Goal: Find specific page/section: Find specific page/section

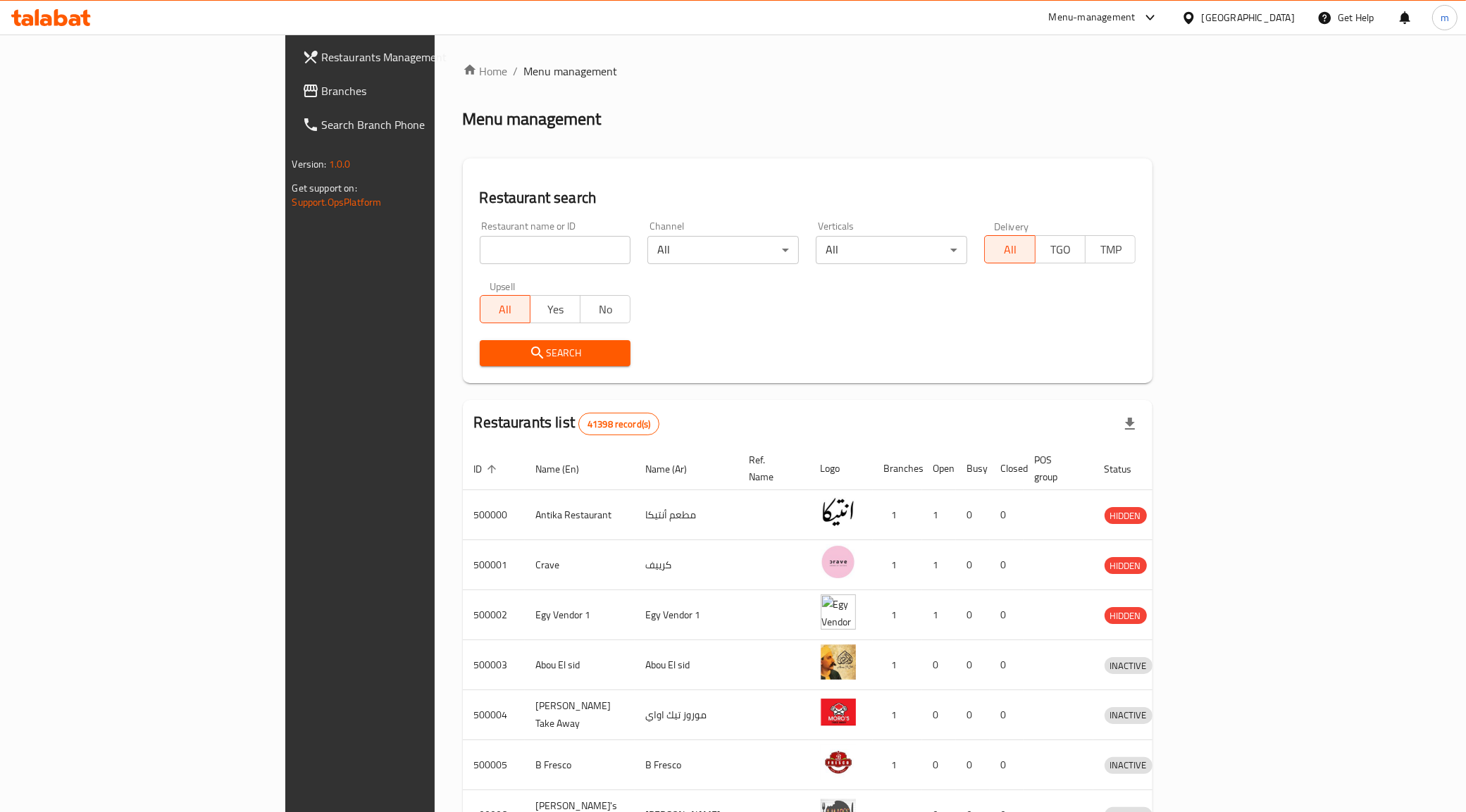
click at [1135, 16] on div "Menu-management" at bounding box center [1092, 17] width 87 height 17
click at [1095, 64] on div "All Plugins" at bounding box center [1120, 62] width 212 height 32
click at [1135, 22] on div "Menu-management" at bounding box center [1092, 17] width 87 height 17
click at [1067, 107] on div "Restaurant-Management" at bounding box center [1083, 123] width 133 height 32
click at [1135, 15] on div "Menu-management" at bounding box center [1092, 17] width 87 height 17
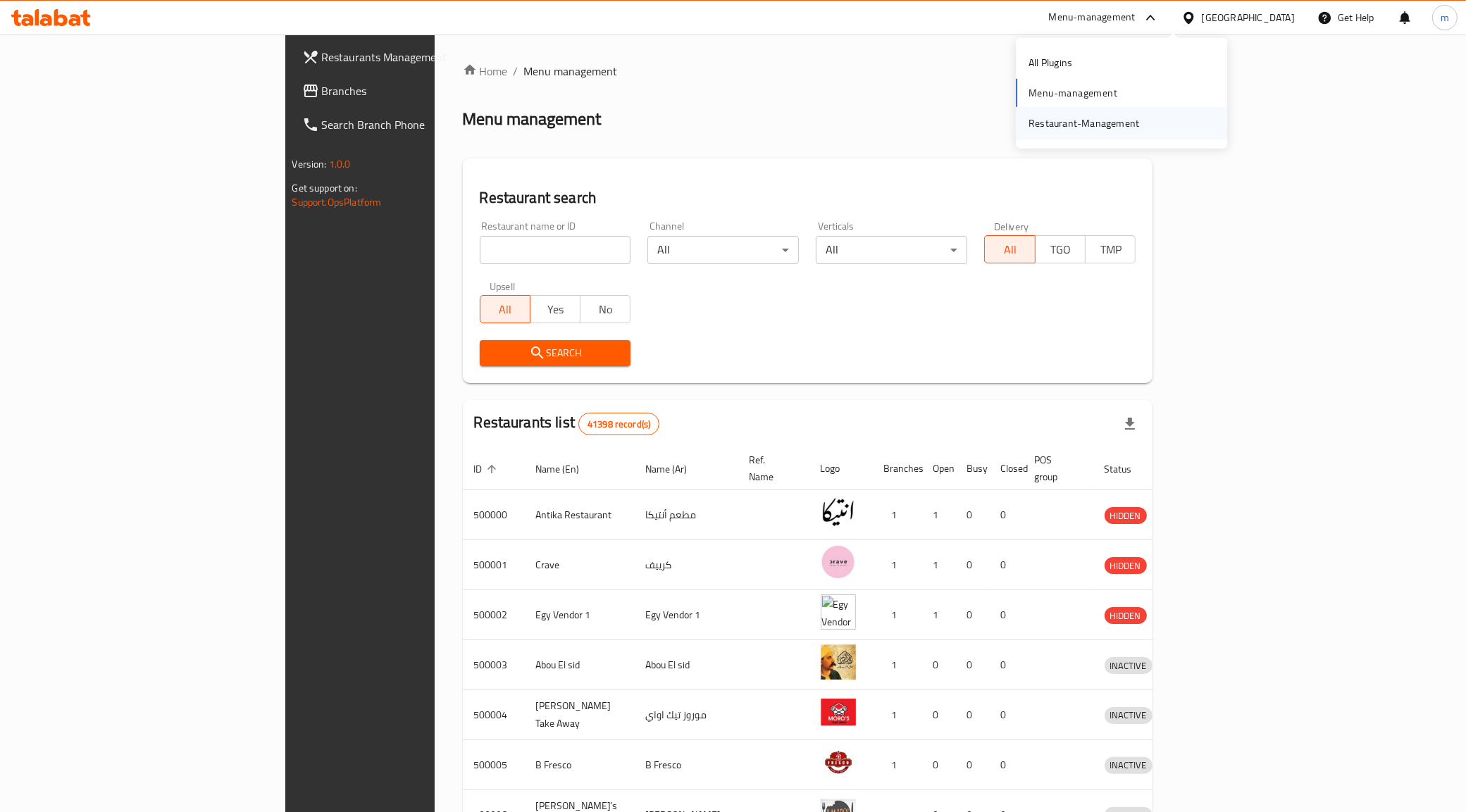
click at [1086, 117] on div "Restaurant-Management" at bounding box center [1083, 123] width 110 height 16
